Goal: Navigation & Orientation: Understand site structure

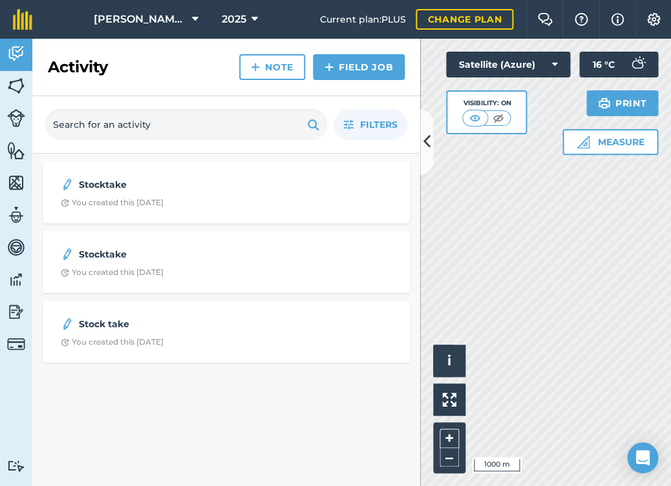
click at [426, 165] on button at bounding box center [426, 142] width 13 height 65
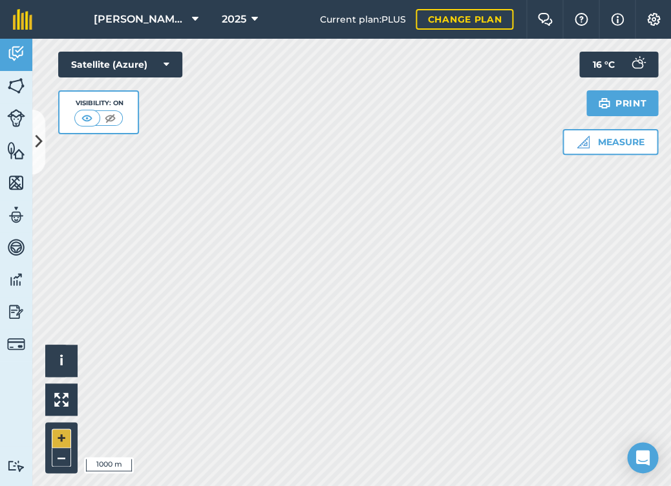
click at [62, 435] on button "+" at bounding box center [61, 438] width 19 height 19
click at [62, 437] on button "+" at bounding box center [61, 438] width 19 height 19
click at [41, 128] on button at bounding box center [38, 142] width 13 height 65
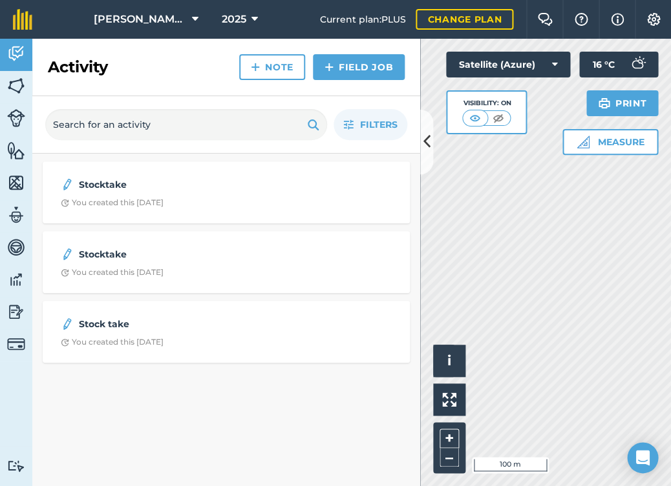
click at [423, 146] on icon at bounding box center [426, 142] width 7 height 23
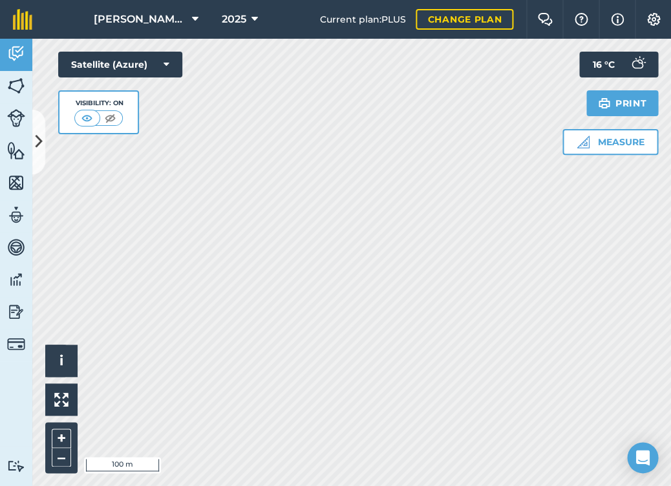
click at [44, 140] on button at bounding box center [38, 142] width 13 height 65
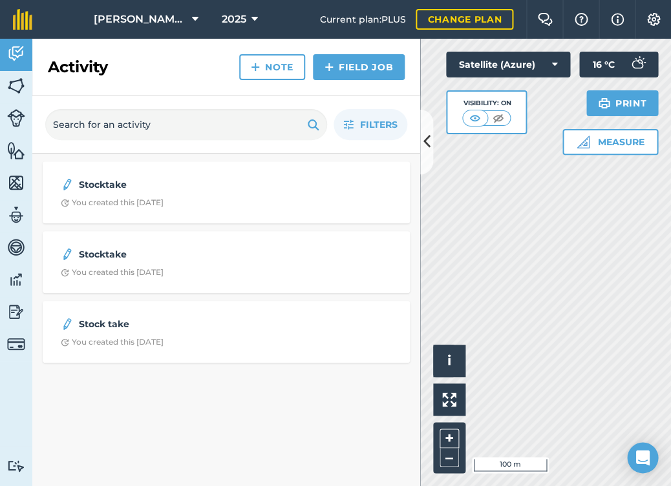
click at [18, 89] on img at bounding box center [16, 85] width 18 height 19
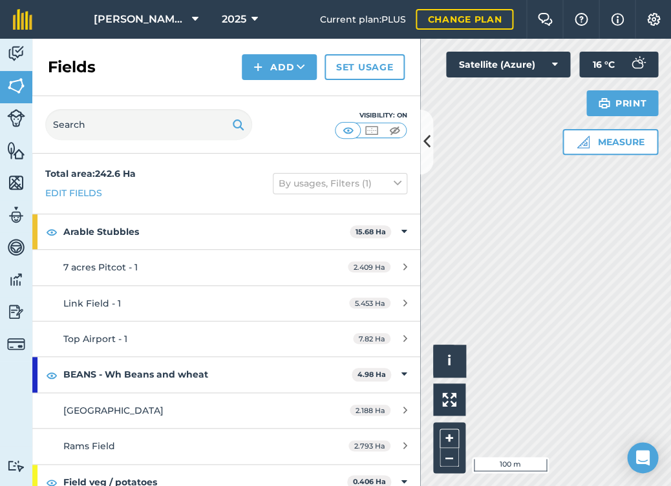
click at [394, 132] on img at bounding box center [394, 130] width 16 height 13
click at [425, 140] on icon at bounding box center [426, 142] width 7 height 23
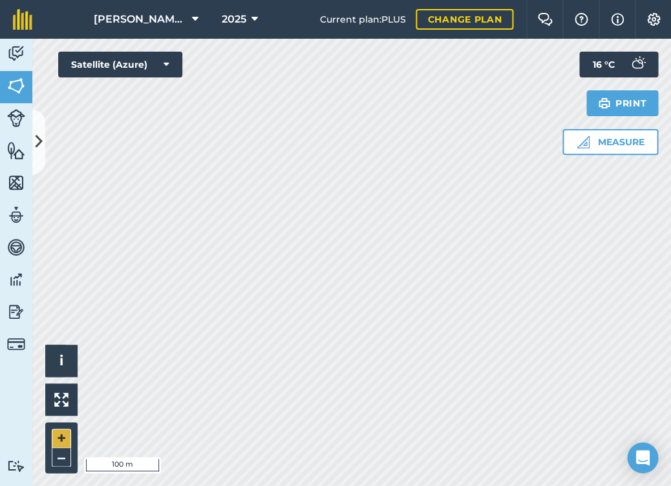
click at [53, 435] on button "+" at bounding box center [61, 438] width 19 height 19
click at [62, 465] on button "–" at bounding box center [61, 457] width 19 height 19
click at [130, 72] on button "Satellite (Azure)" at bounding box center [120, 65] width 124 height 26
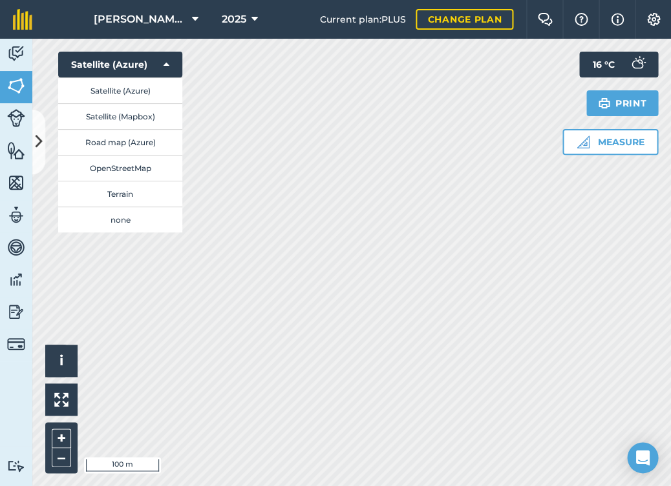
click at [142, 197] on button "Terrain" at bounding box center [120, 194] width 124 height 26
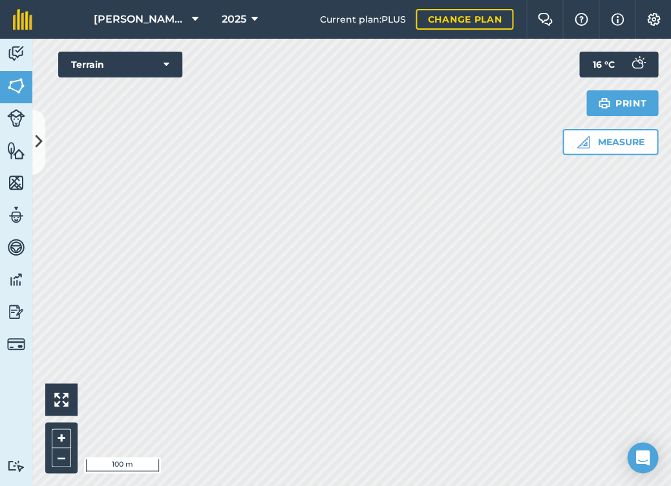
click at [141, 68] on button "Terrain" at bounding box center [120, 65] width 124 height 26
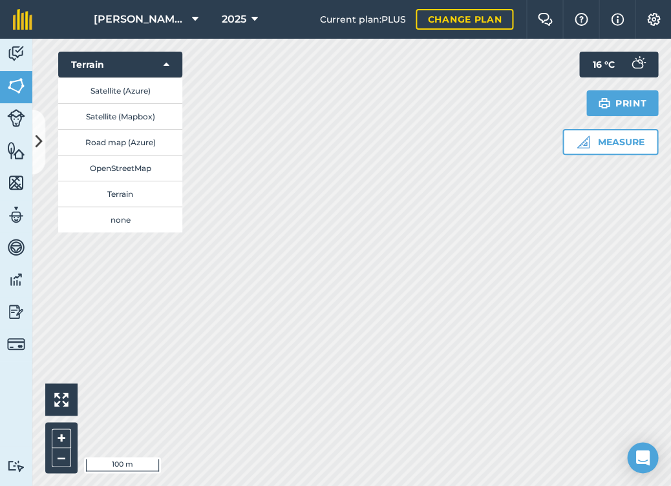
click at [127, 175] on button "OpenStreetMap" at bounding box center [120, 168] width 124 height 26
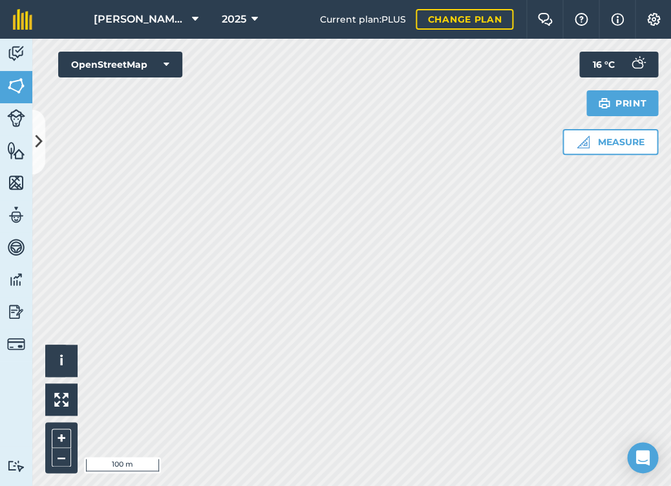
click at [138, 62] on button "OpenStreetMap" at bounding box center [120, 65] width 124 height 26
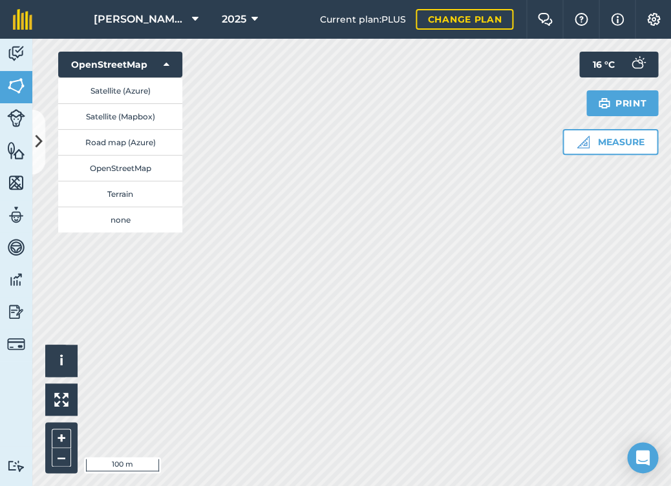
click at [138, 116] on button "Satellite (Mapbox)" at bounding box center [120, 116] width 124 height 26
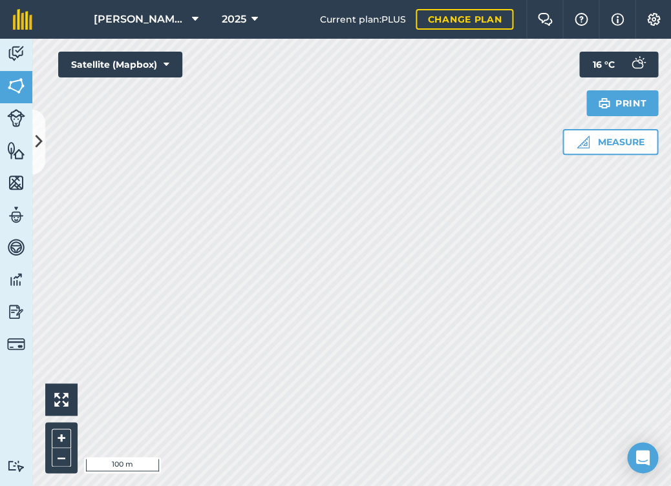
click at [123, 65] on button "Satellite (Mapbox)" at bounding box center [120, 65] width 124 height 26
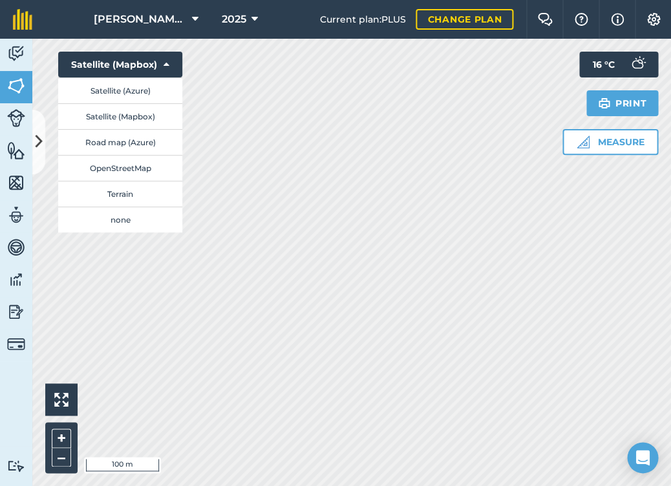
click at [124, 89] on button "Satellite (Azure)" at bounding box center [120, 91] width 124 height 26
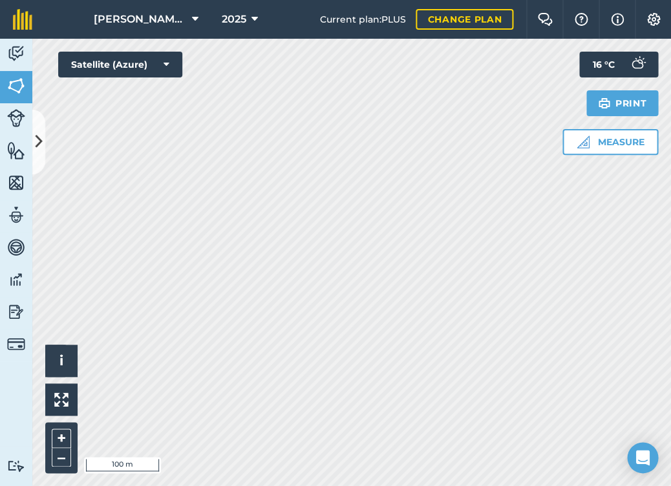
click at [120, 67] on button "Satellite (Azure)" at bounding box center [120, 65] width 124 height 26
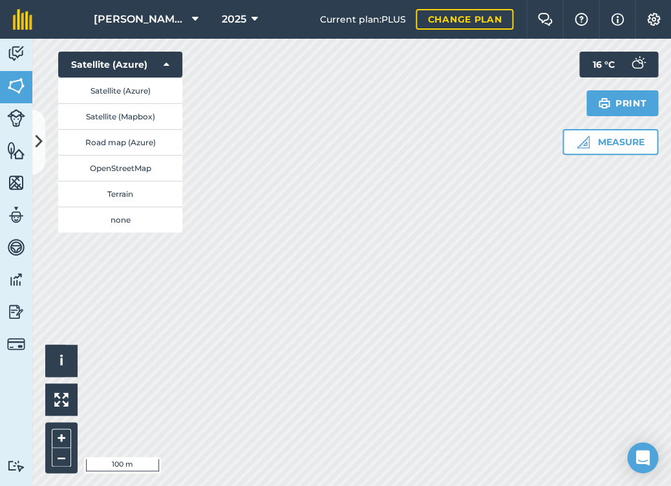
click at [112, 90] on button "Satellite (Azure)" at bounding box center [120, 91] width 124 height 26
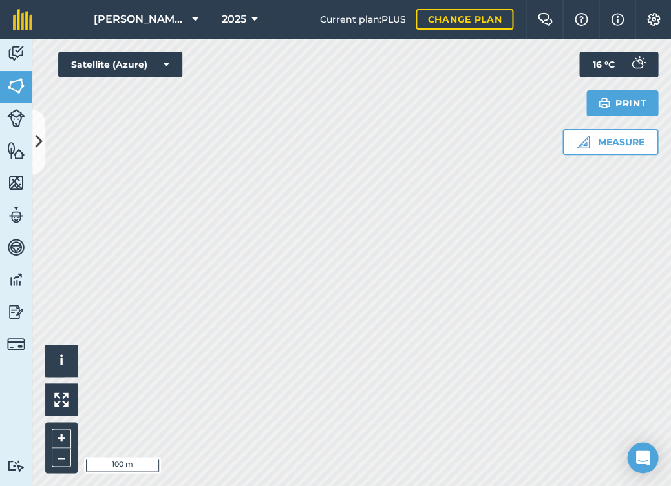
click at [140, 68] on button "Satellite (Azure)" at bounding box center [120, 65] width 124 height 26
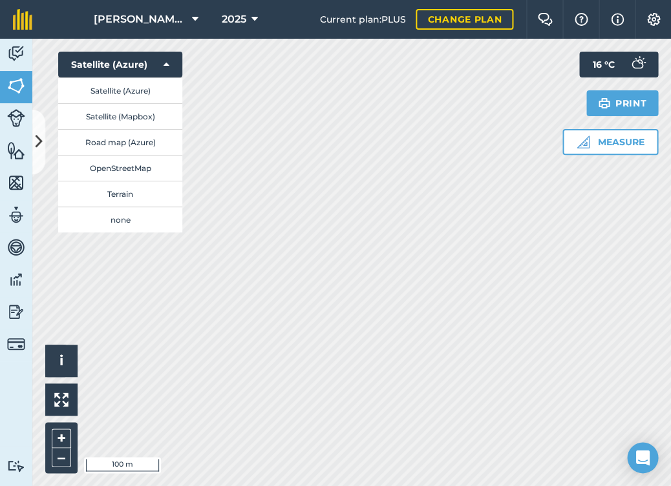
click at [133, 111] on button "Satellite (Mapbox)" at bounding box center [120, 116] width 124 height 26
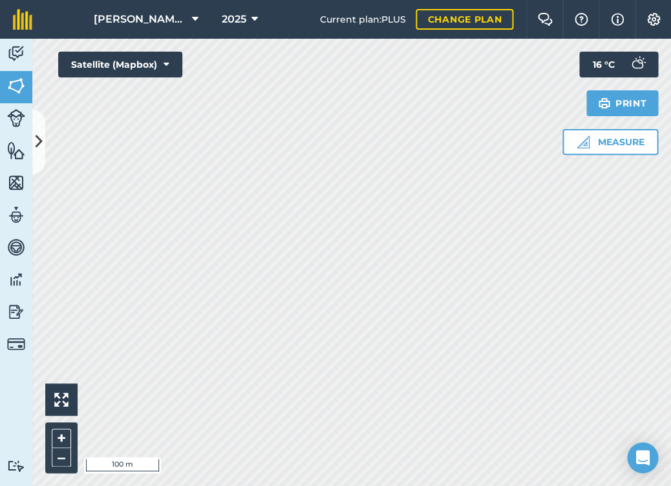
click at [113, 65] on button "Satellite (Mapbox)" at bounding box center [120, 65] width 124 height 26
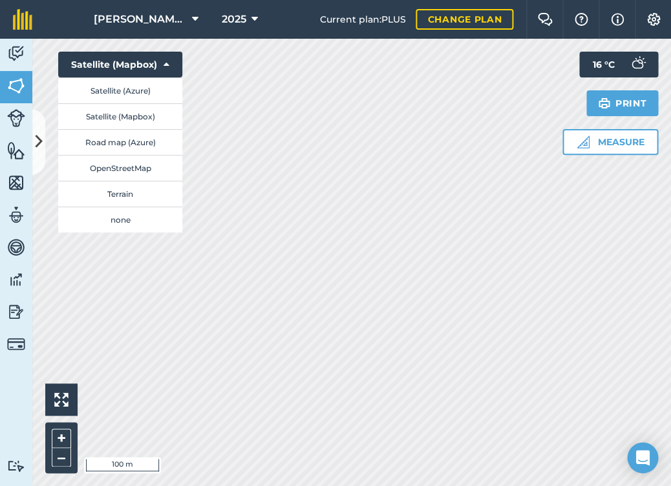
click at [123, 142] on button "Road map (Azure)" at bounding box center [120, 142] width 124 height 26
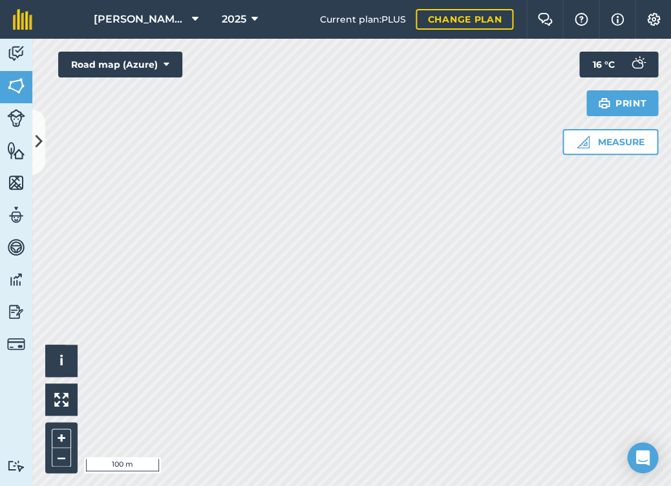
click at [99, 64] on button "Road map (Azure)" at bounding box center [120, 65] width 124 height 26
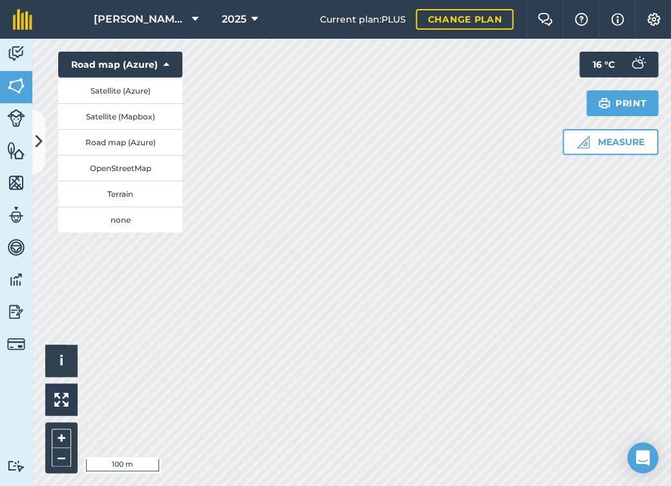
click at [109, 171] on button "OpenStreetMap" at bounding box center [120, 168] width 124 height 26
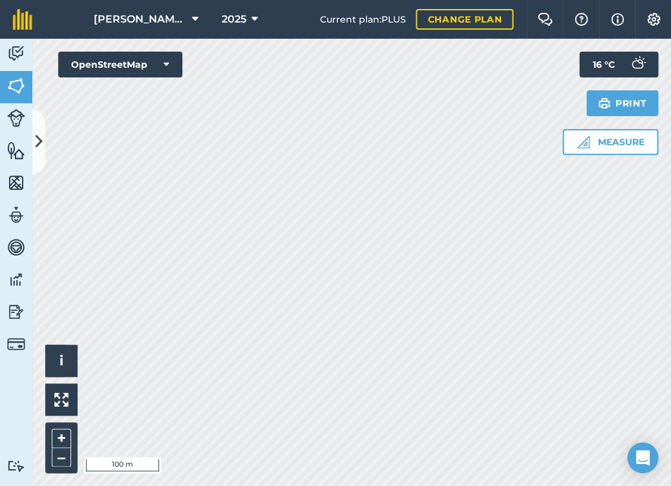
click at [127, 68] on button "OpenStreetMap" at bounding box center [120, 65] width 124 height 26
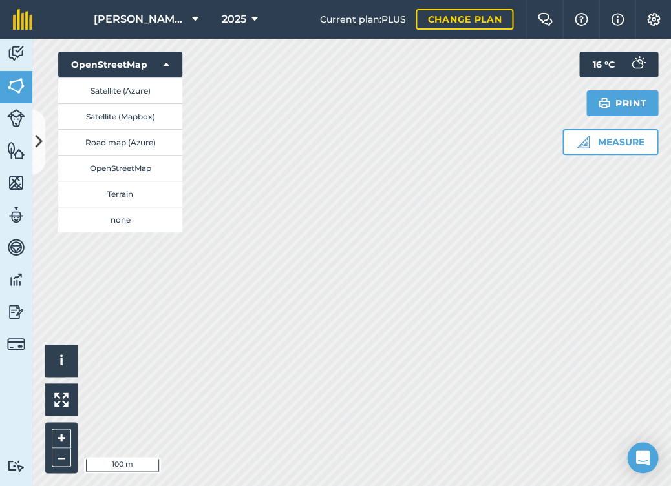
click at [120, 192] on button "Terrain" at bounding box center [120, 194] width 124 height 26
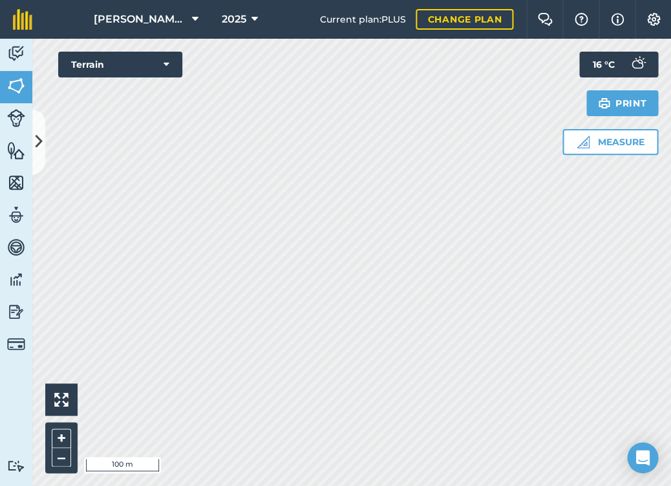
click at [122, 67] on button "Terrain" at bounding box center [120, 65] width 124 height 26
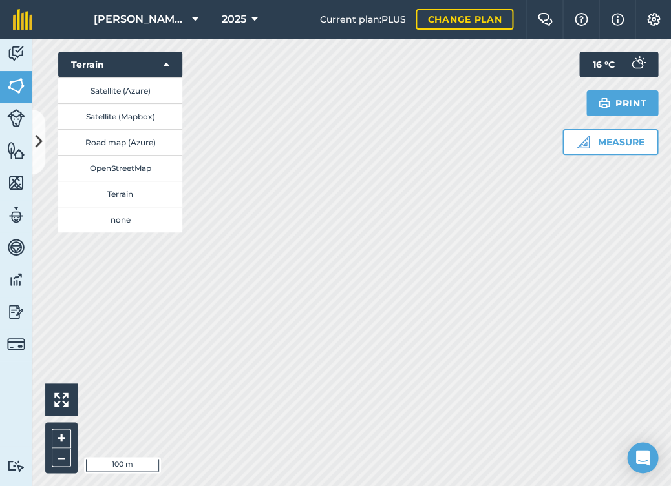
click at [119, 88] on button "Satellite (Azure)" at bounding box center [120, 91] width 124 height 26
